Goal: Check status: Check status

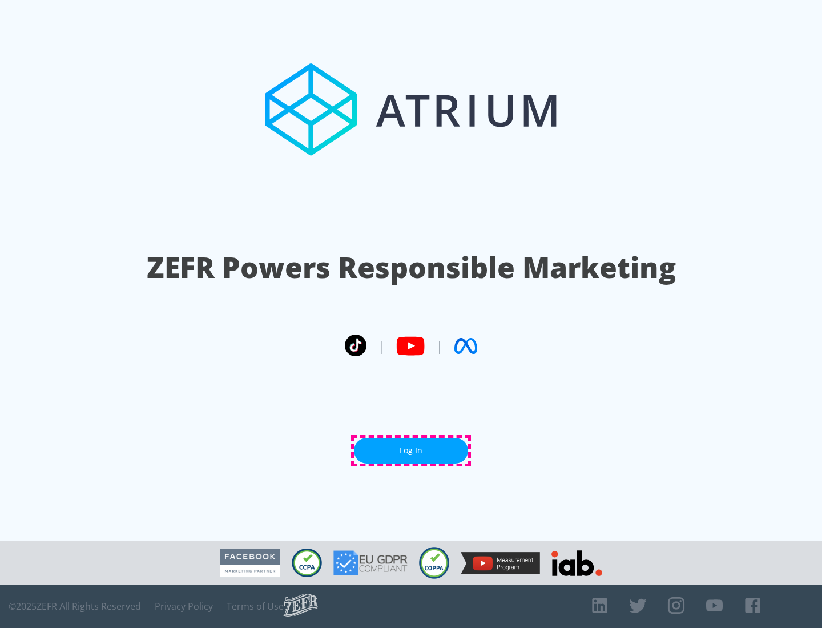
click at [411, 450] on link "Log In" at bounding box center [411, 451] width 114 height 26
